Goal: Task Accomplishment & Management: Complete application form

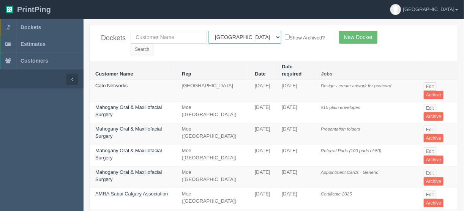
click at [241, 36] on select "All Users Ali Ali Test 1 Aly Amy Ankit Arif Brandon Dan France Greg Jim Mark Ma…" at bounding box center [244, 37] width 73 height 13
select select "11"
click at [208, 31] on select "All Users Ali Ali Test 1 Aly Amy Ankit Arif Brandon Dan France Greg Jim Mark Ma…" at bounding box center [244, 37] width 73 height 13
click at [153, 44] on input "Search" at bounding box center [142, 49] width 23 height 11
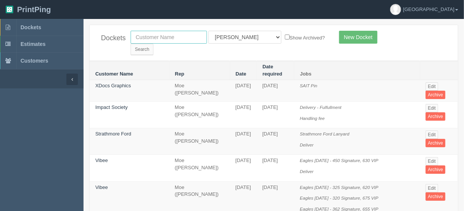
click at [144, 36] on input "text" at bounding box center [169, 37] width 76 height 13
type input "wildfire"
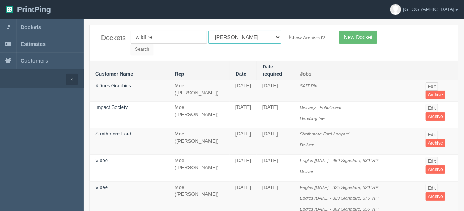
click at [242, 33] on select "All Users Ali Ali Test 1 Aly Amy Ankit Arif Brandon Dan France Greg Jim Mark Ma…" at bounding box center [244, 37] width 73 height 13
select select
click at [208, 31] on select "All Users Ali Ali Test 1 Aly Amy Ankit Arif Brandon Dan France Greg Jim Mark Ma…" at bounding box center [244, 37] width 73 height 13
click at [153, 44] on input "Search" at bounding box center [142, 49] width 23 height 11
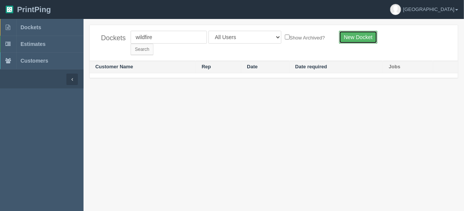
click at [357, 31] on link "New Docket" at bounding box center [358, 37] width 38 height 13
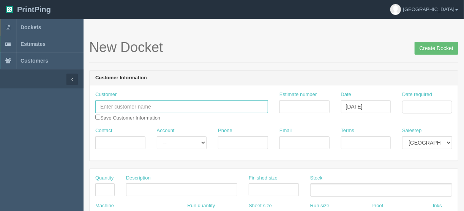
drag, startPoint x: 123, startPoint y: 103, endPoint x: 122, endPoint y: 110, distance: 7.0
click at [123, 103] on input "text" at bounding box center [181, 106] width 173 height 13
type input "Wildfire Robotics Inc"
click at [102, 141] on input "Contact" at bounding box center [120, 142] width 50 height 13
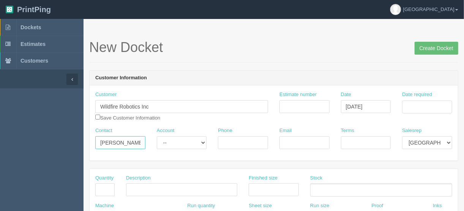
type input "[PERSON_NAME]"
type input "[PHONE_NUMBER]"
click at [297, 139] on input "Email" at bounding box center [304, 142] width 50 height 13
paste input "[PERSON_NAME][EMAIL_ADDRESS][PERSON_NAME][DOMAIN_NAME]"
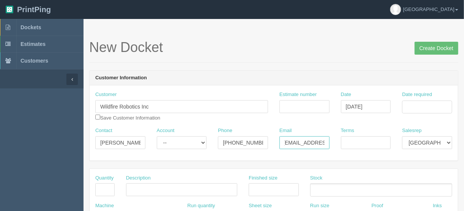
type input "[PERSON_NAME][EMAIL_ADDRESS][PERSON_NAME][DOMAIN_NAME]"
click at [351, 138] on input "Terms" at bounding box center [366, 142] width 50 height 13
type input "Due on receipt"
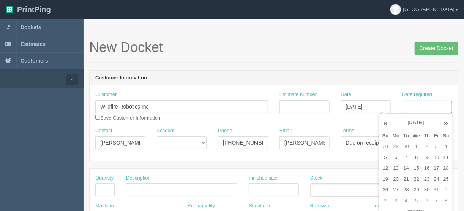
click at [416, 105] on input "Date required" at bounding box center [427, 107] width 50 height 13
click at [395, 157] on td "6" at bounding box center [395, 157] width 11 height 11
type input "[DATE]"
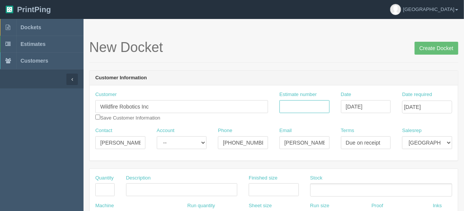
click at [294, 104] on input "Estimate number" at bounding box center [304, 106] width 50 height 13
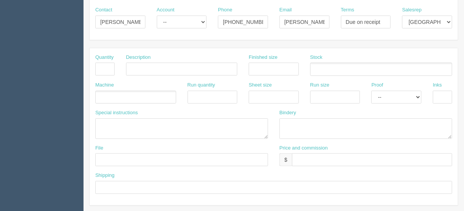
scroll to position [121, 0]
type input "092514"
click at [301, 156] on input "text" at bounding box center [372, 159] width 160 height 13
type input "$125.00 | FL $6.25 | AR $43.33"
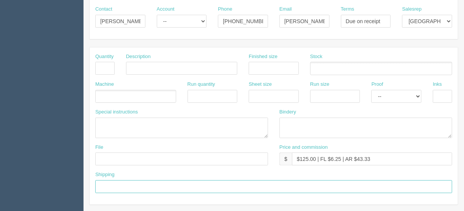
click at [106, 183] on input "text" at bounding box center [273, 186] width 357 height 13
type input "Call/email when ready"
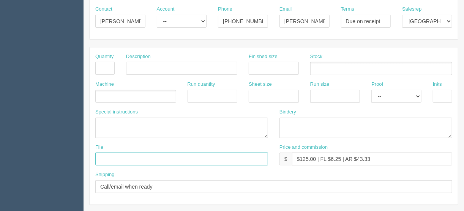
drag, startPoint x: 123, startPoint y: 161, endPoint x: 127, endPoint y: 157, distance: 5.4
click at [123, 161] on input "text" at bounding box center [181, 159] width 173 height 13
type input "[EMAIL_ADDRESS][DOMAIN_NAME]"
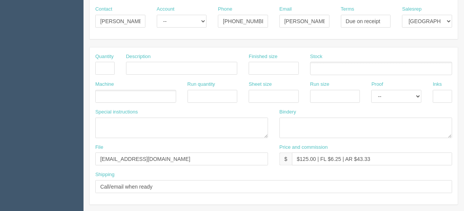
click at [101, 96] on input "text" at bounding box center [100, 96] width 8 height 11
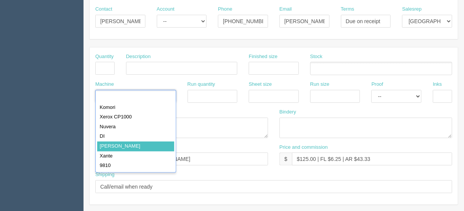
type input "[PERSON_NAME]"
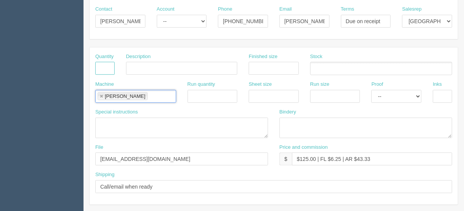
click at [107, 68] on input "text" at bounding box center [104, 68] width 19 height 13
type input "1"
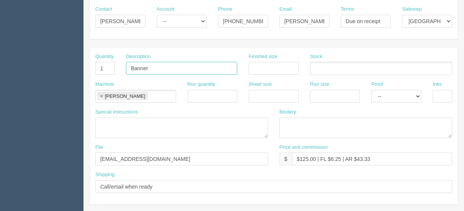
type input "Banner"
type input "48" X 24""
click at [335, 68] on ul at bounding box center [381, 68] width 142 height 13
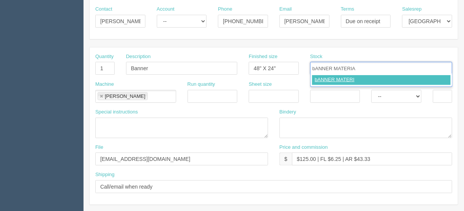
type input "bANNER MATERIAL"
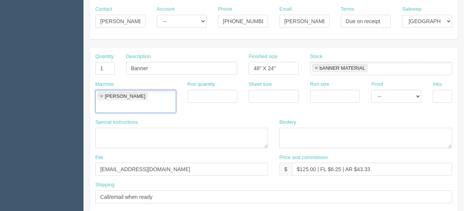
drag, startPoint x: 315, startPoint y: 68, endPoint x: 318, endPoint y: 75, distance: 7.7
click at [315, 68] on link at bounding box center [316, 68] width 5 height 5
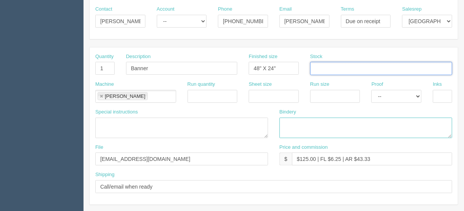
drag, startPoint x: 302, startPoint y: 121, endPoint x: 408, endPoint y: 106, distance: 106.5
click at [302, 121] on textarea at bounding box center [365, 128] width 173 height 20
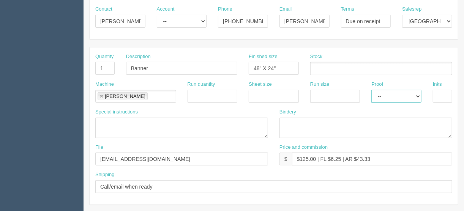
click at [418, 94] on select "-- Email Hard Copy" at bounding box center [396, 96] width 50 height 13
select select "Hard Copy"
click at [371, 90] on select "-- Email Hard Copy" at bounding box center [396, 96] width 50 height 13
click at [440, 93] on input "text" at bounding box center [442, 96] width 19 height 13
type input "4/0"
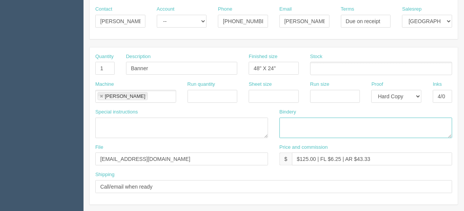
click at [286, 120] on textarea at bounding box center [365, 128] width 173 height 20
type textarea "a"
type textarea "ARB - Trim and grommets"
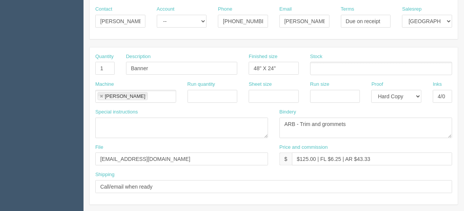
click at [324, 66] on ul at bounding box center [381, 68] width 142 height 13
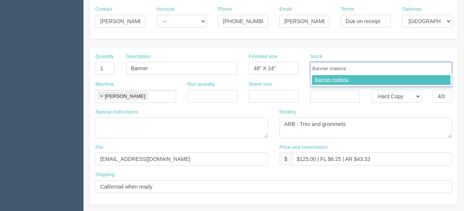
type input "Banner material"
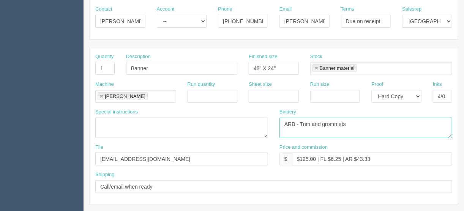
click at [310, 121] on textarea "ARB - Trim and grommets" at bounding box center [365, 128] width 173 height 20
drag, startPoint x: 363, startPoint y: 124, endPoint x: 388, endPoint y: 121, distance: 25.2
click at [363, 124] on textarea "ARB - Trim, hem and grommets" at bounding box center [365, 128] width 173 height 20
type textarea "ARB - Trim, hem and grommets - $40.00"
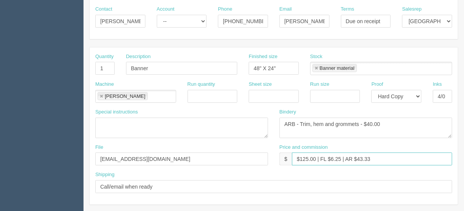
drag, startPoint x: 370, startPoint y: 157, endPoint x: 356, endPoint y: 157, distance: 13.7
click at [356, 157] on input "$125.00 | FL $6.25 | AR $43.33" at bounding box center [372, 159] width 160 height 13
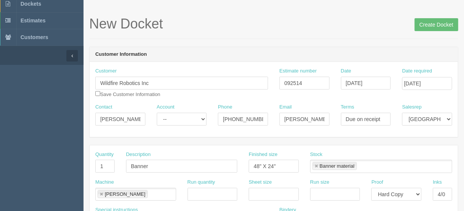
scroll to position [0, 0]
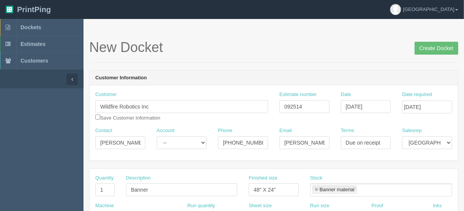
type input "$125.00 | FL $6.25 | AR $54.50"
click at [98, 118] on input "checkbox" at bounding box center [97, 117] width 5 height 5
checkbox input "true"
click at [431, 50] on input "Create Docket" at bounding box center [436, 48] width 44 height 13
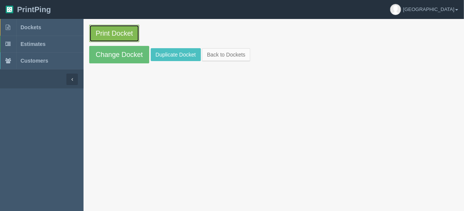
click at [101, 35] on link "Print Docket" at bounding box center [114, 33] width 50 height 17
